Goal: Information Seeking & Learning: Compare options

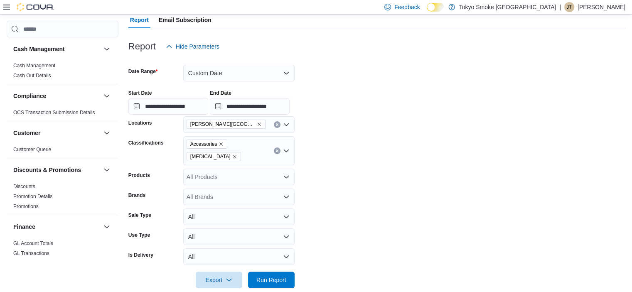
click at [9, 10] on div at bounding box center [28, 7] width 51 height 8
click at [9, 6] on icon at bounding box center [6, 7] width 7 height 7
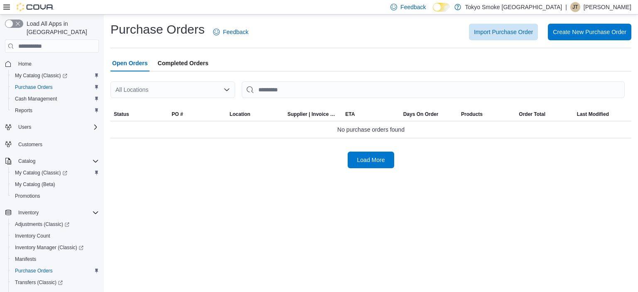
click at [223, 93] on div "All Locations" at bounding box center [172, 89] width 125 height 17
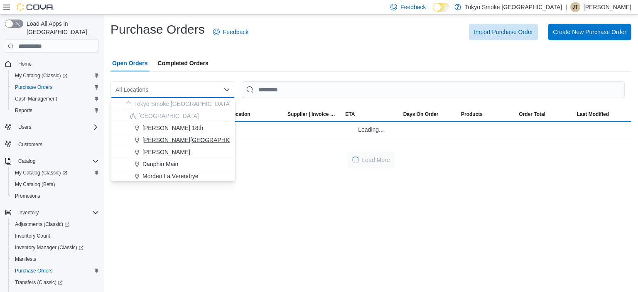
click at [201, 142] on span "[PERSON_NAME][GEOGRAPHIC_DATA]" at bounding box center [196, 140] width 108 height 8
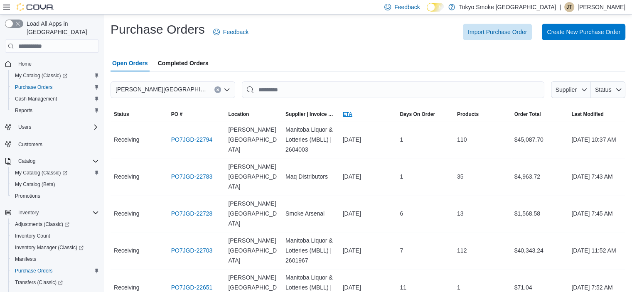
click at [346, 113] on span "ETA" at bounding box center [348, 114] width 10 height 7
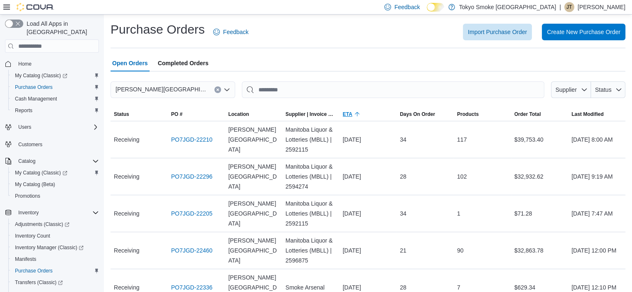
click at [346, 113] on span "ETA" at bounding box center [348, 114] width 10 height 7
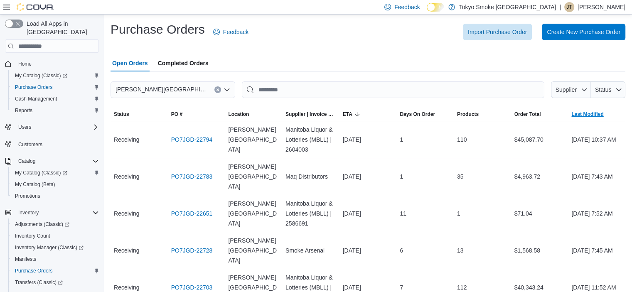
click at [583, 111] on span "Last Modified" at bounding box center [587, 114] width 32 height 7
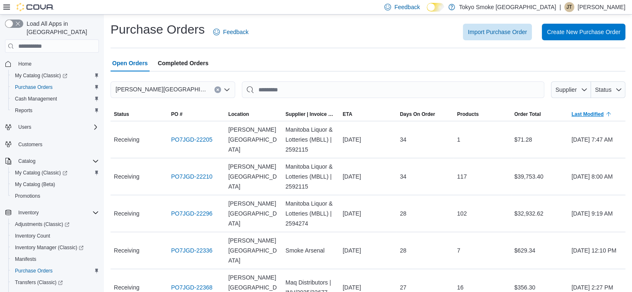
click at [583, 111] on span "Last Modified" at bounding box center [587, 114] width 32 height 7
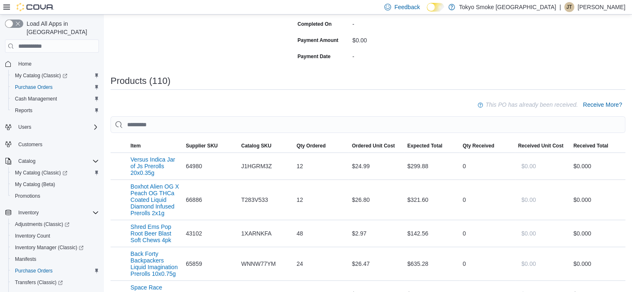
scroll to position [208, 0]
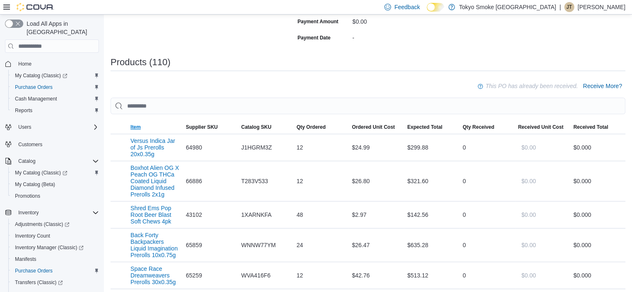
click at [136, 126] on span "Item" at bounding box center [135, 127] width 10 height 7
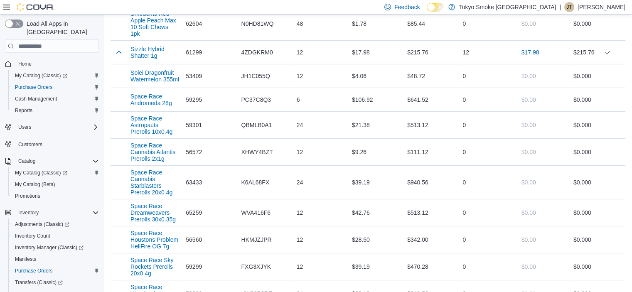
scroll to position [2659, 0]
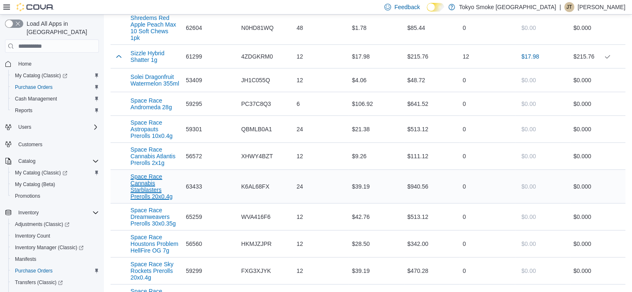
click at [148, 179] on button "Space Race Cannabis Starblasters Prerolls 20x0.4g" at bounding box center [154, 186] width 49 height 27
click at [149, 207] on button "Space Race Dreamweavers Prerolls 30x0.35g" at bounding box center [154, 217] width 49 height 20
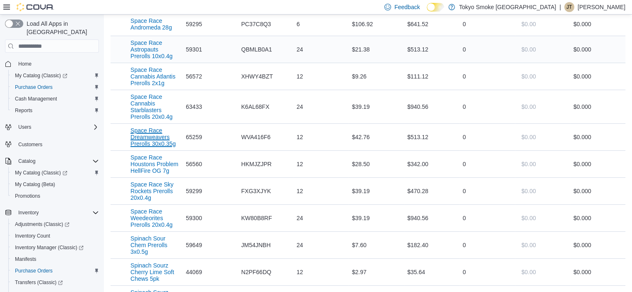
scroll to position [2742, 0]
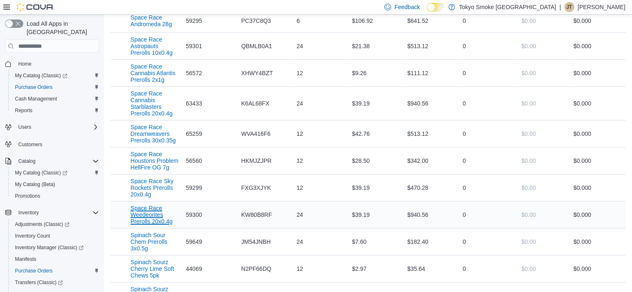
click at [150, 209] on button "Space Race Weedeorites Prerolls 20x0.4g" at bounding box center [154, 215] width 49 height 20
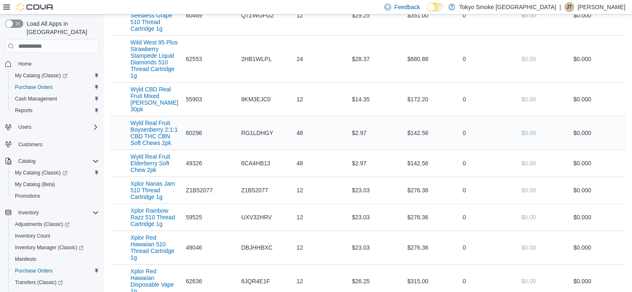
scroll to position [3365, 0]
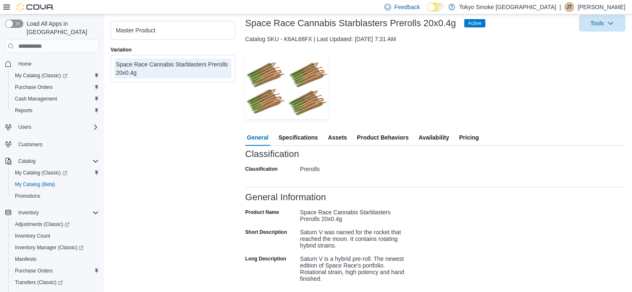
scroll to position [5, 0]
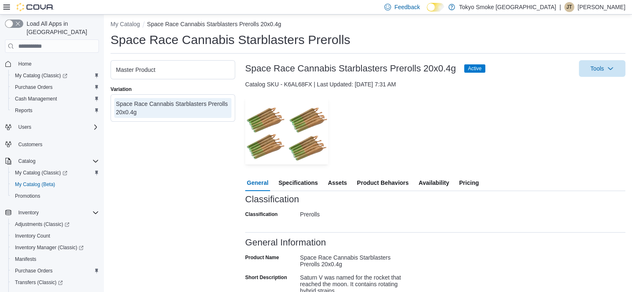
click at [299, 184] on span "Specifications" at bounding box center [297, 182] width 39 height 17
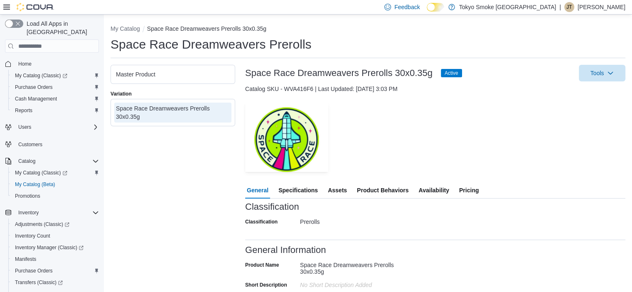
click at [298, 187] on span "Specifications" at bounding box center [297, 190] width 39 height 17
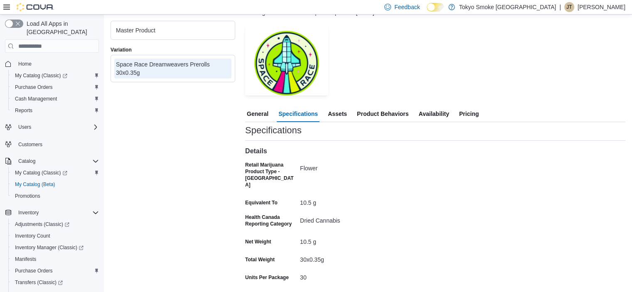
scroll to position [166, 0]
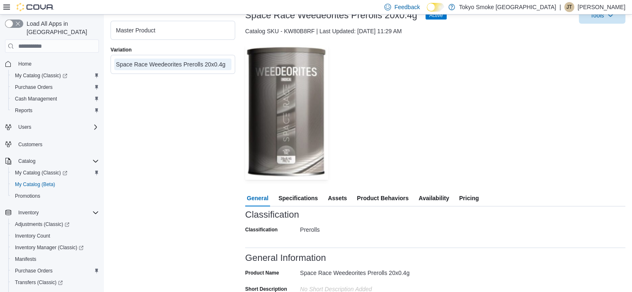
scroll to position [42, 0]
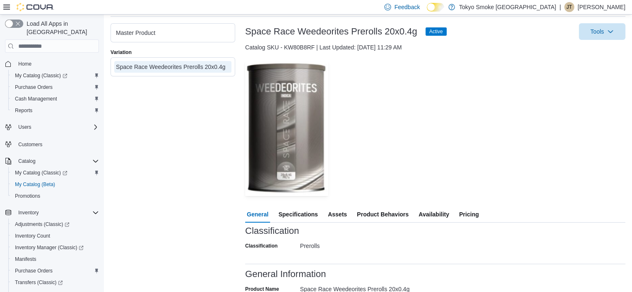
click at [299, 216] on span "Specifications" at bounding box center [297, 214] width 39 height 17
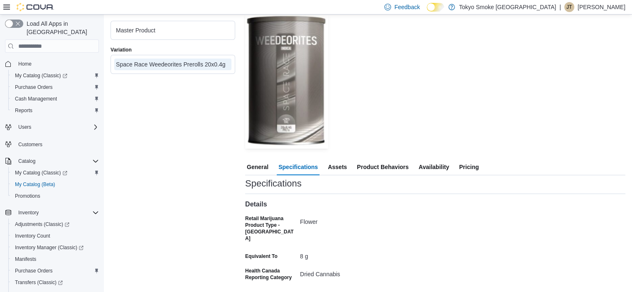
scroll to position [249, 0]
